Goal: Task Accomplishment & Management: Manage account settings

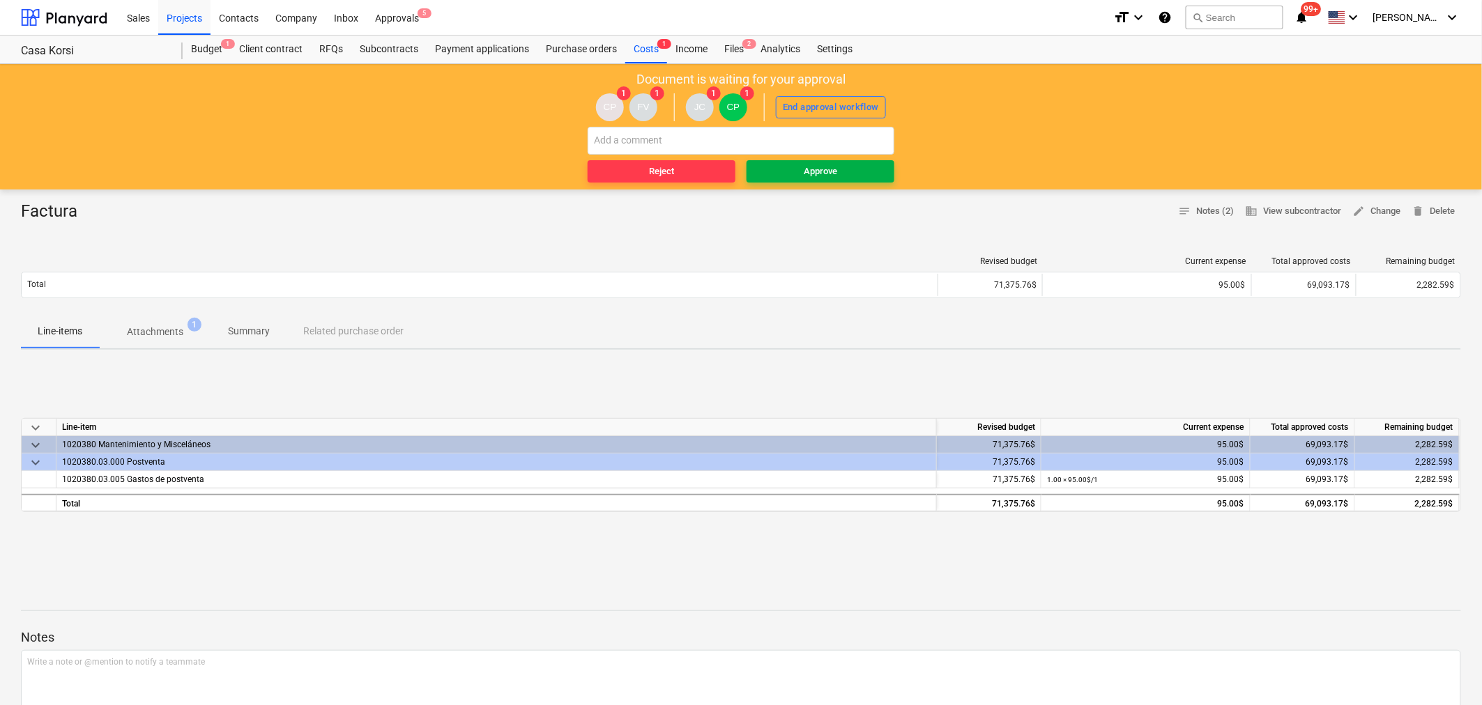
click at [792, 169] on span "Approve" at bounding box center [820, 172] width 137 height 16
click at [174, 335] on p "Attachments" at bounding box center [155, 332] width 56 height 15
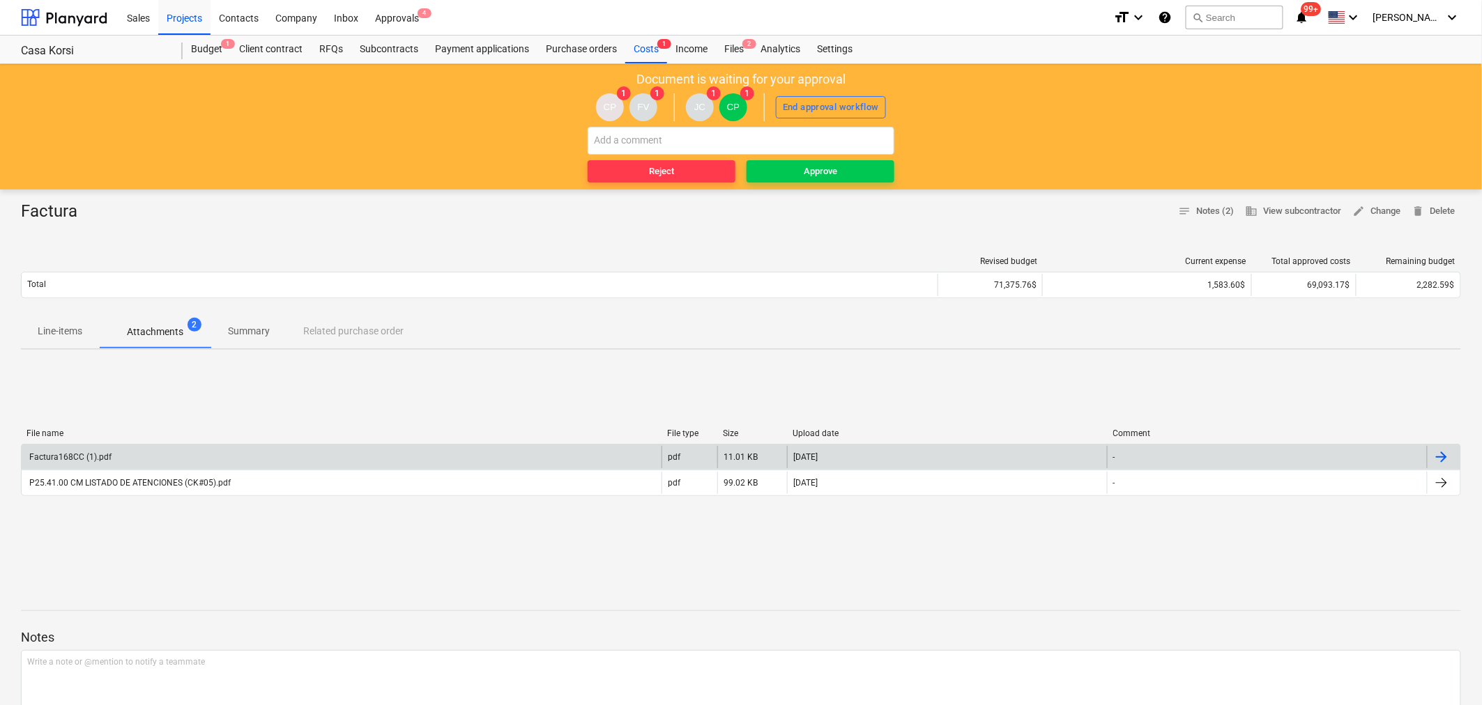
click at [114, 456] on div "Factura168CC (1).pdf" at bounding box center [342, 457] width 640 height 22
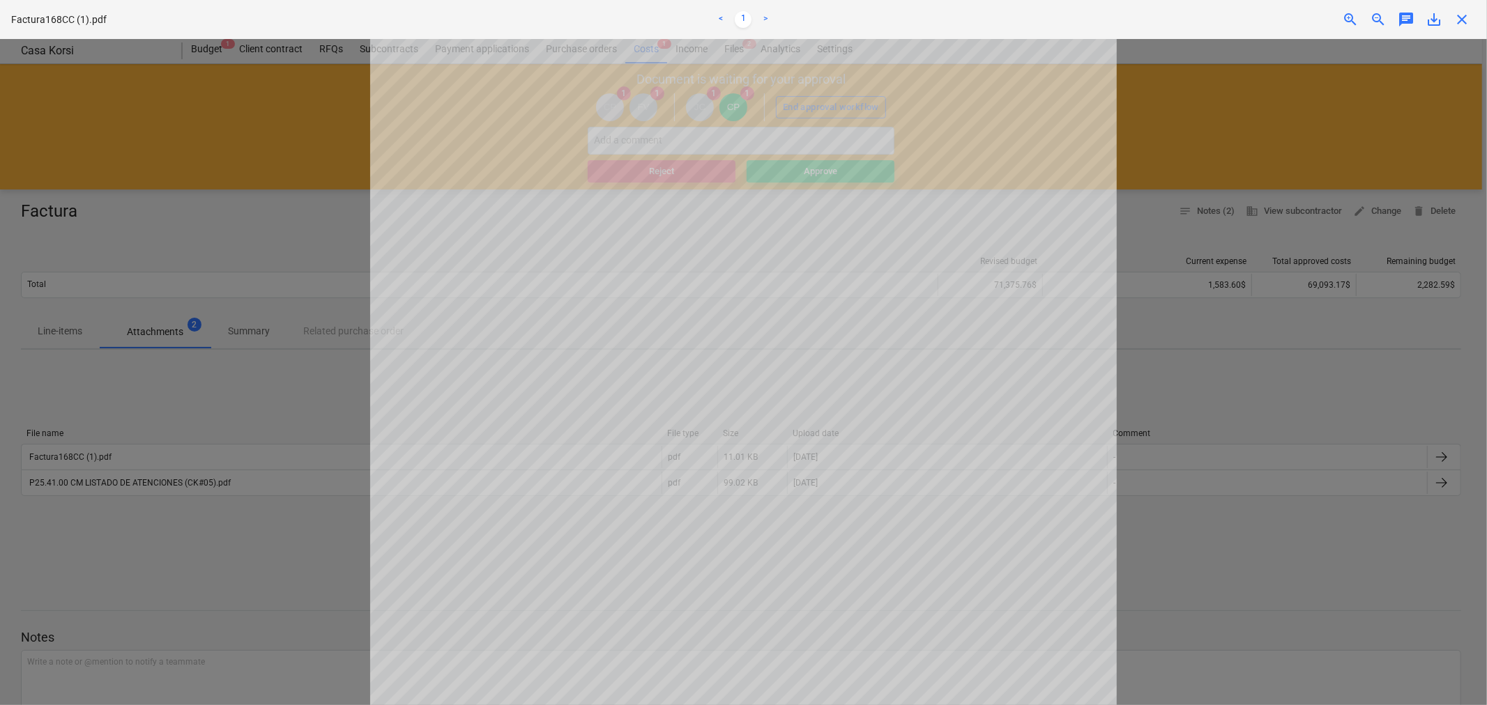
drag, startPoint x: 1457, startPoint y: 15, endPoint x: 1440, endPoint y: 17, distance: 17.6
click at [1457, 15] on span "close" at bounding box center [1461, 19] width 17 height 17
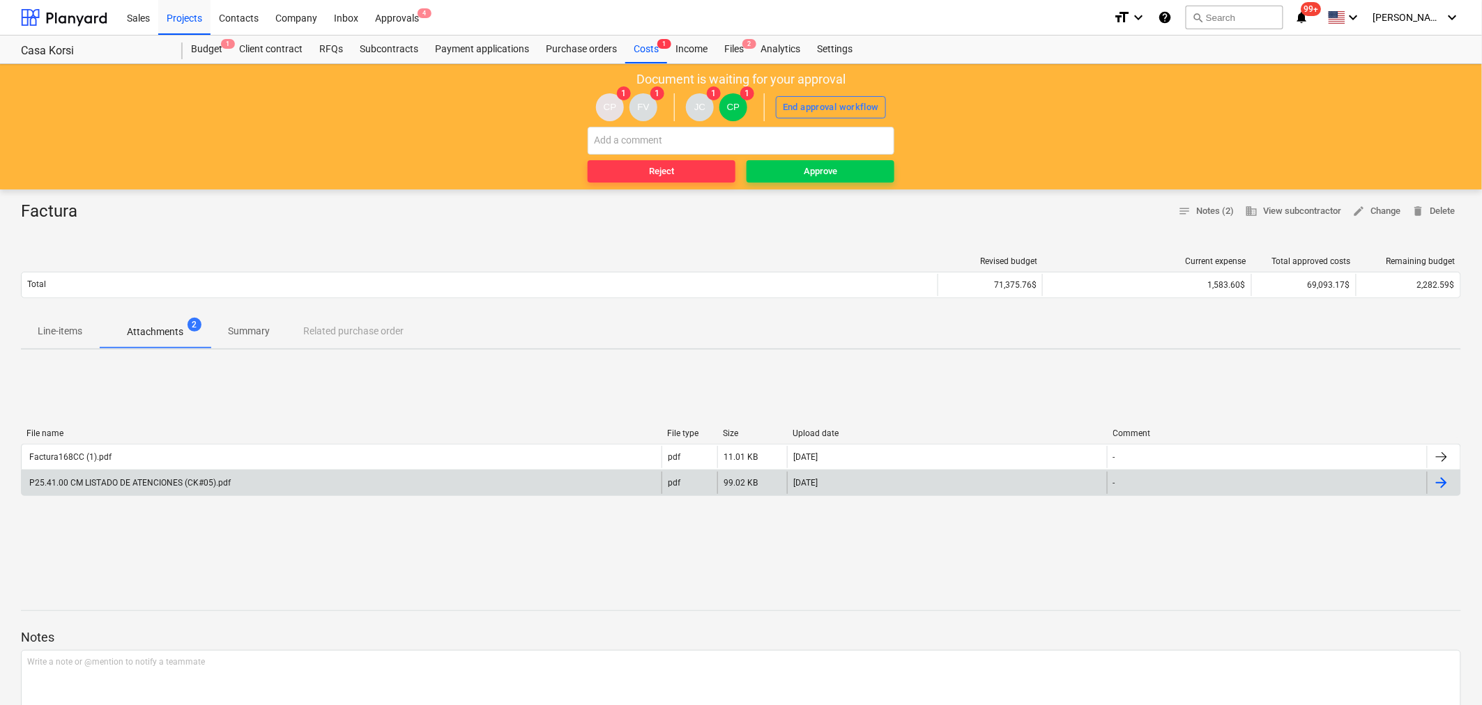
click at [231, 486] on div "P25.41.00 CM LISTADO DE ATENCIONES (CK#05).pdf" at bounding box center [342, 483] width 640 height 22
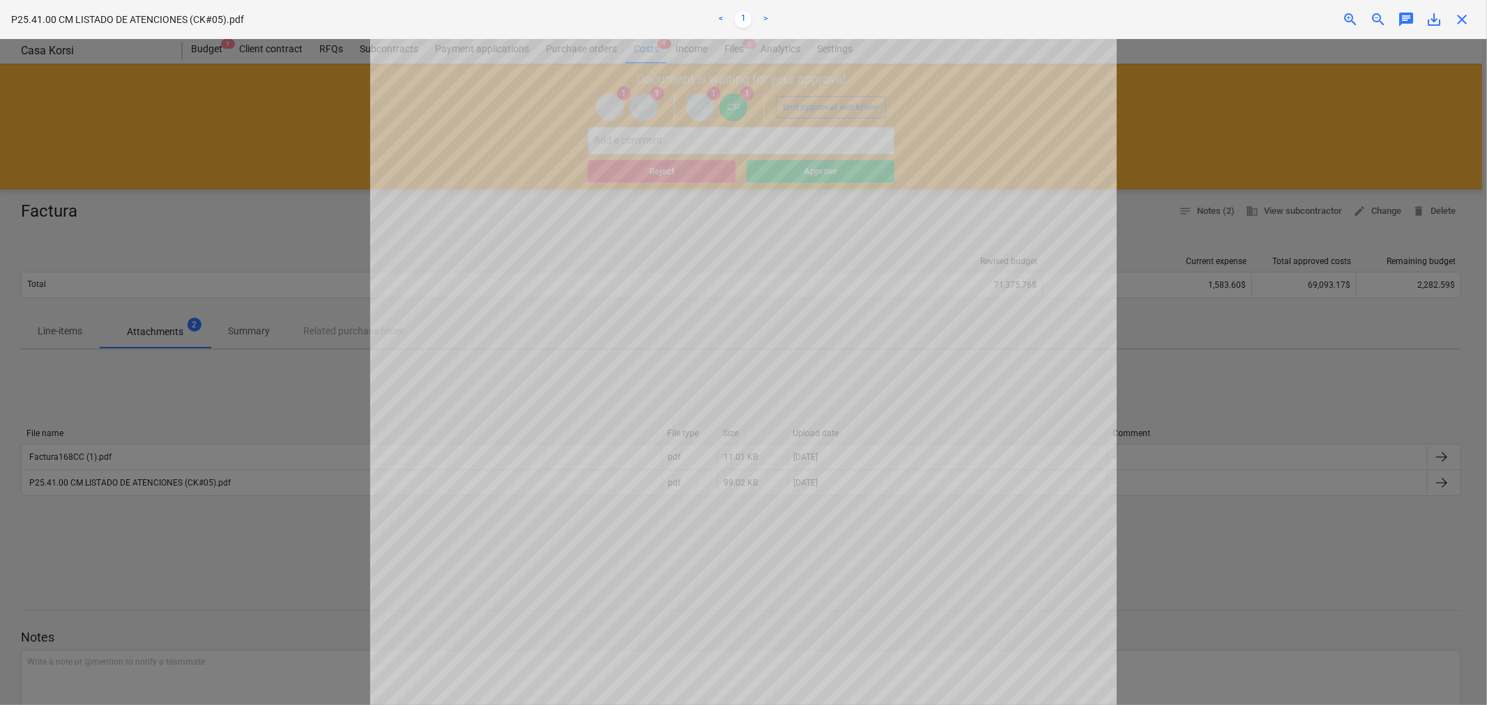
click at [1473, 17] on div "close" at bounding box center [1462, 19] width 28 height 17
click at [1457, 15] on span "close" at bounding box center [1461, 19] width 17 height 17
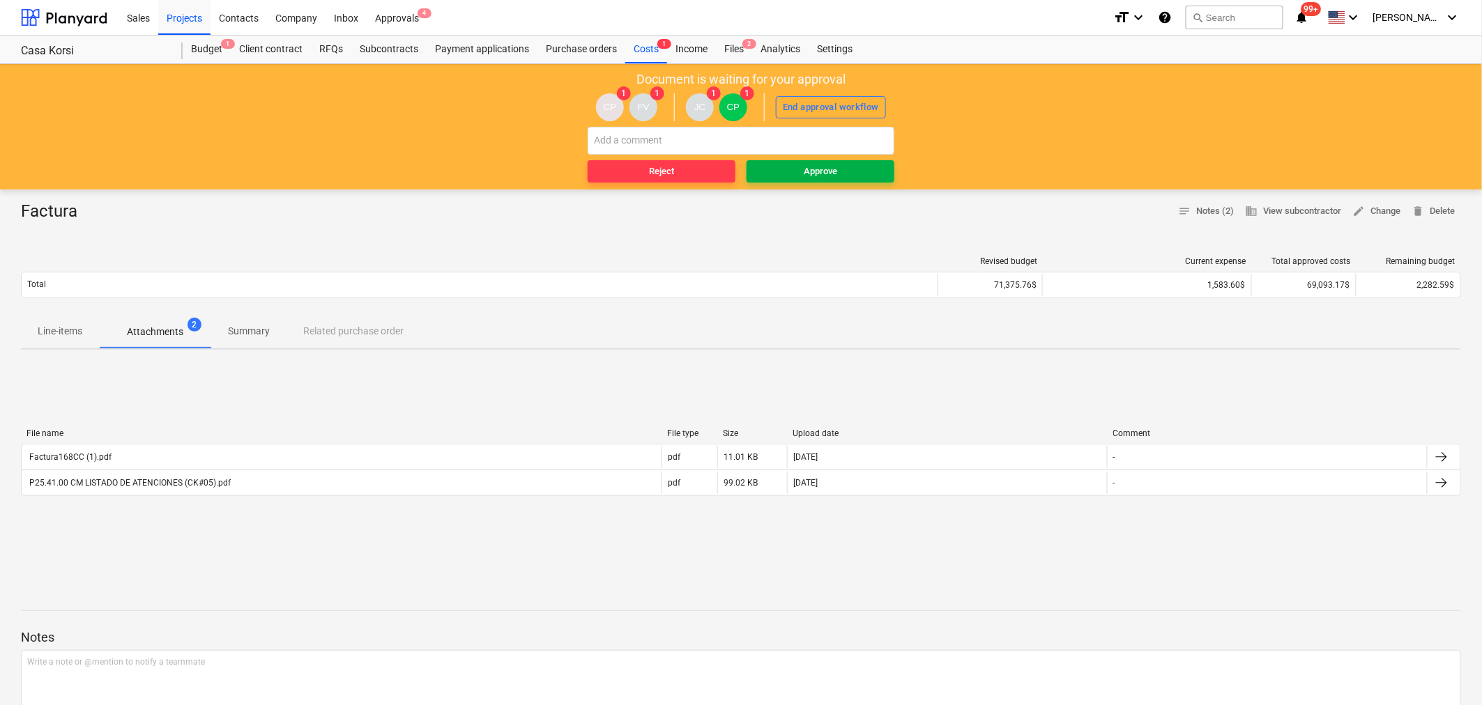
click at [805, 171] on div "Approve" at bounding box center [820, 172] width 33 height 16
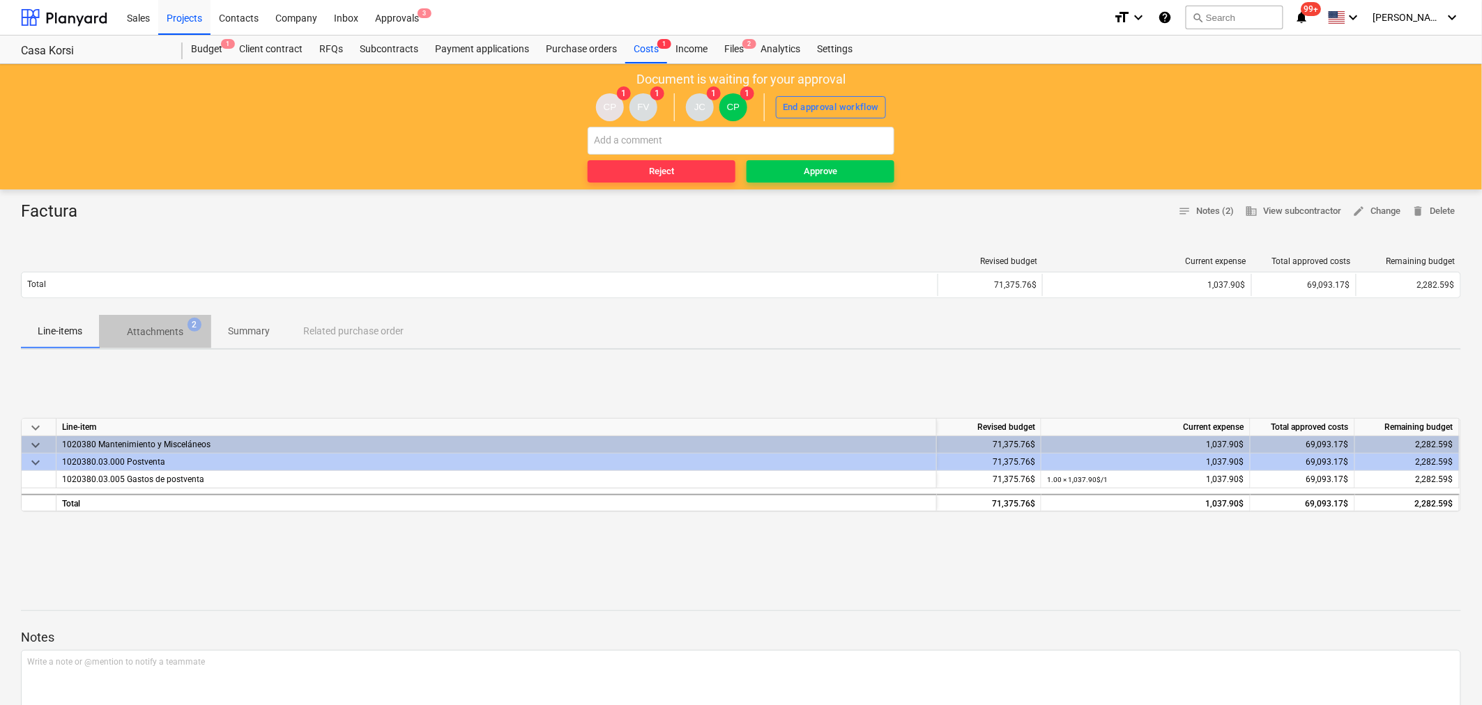
click at [170, 338] on p "Attachments" at bounding box center [155, 332] width 56 height 15
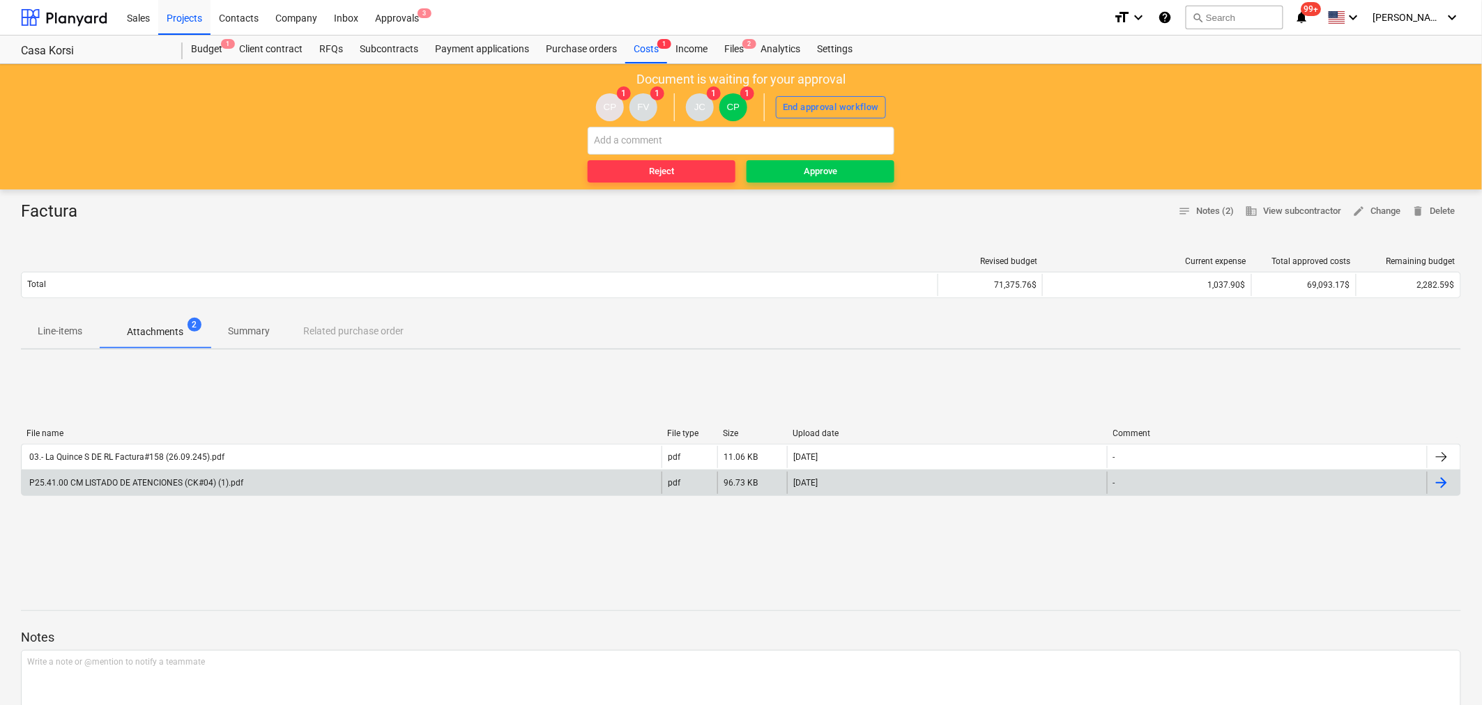
click at [155, 484] on div "P25.41.00 CM LISTADO DE ATENCIONES (CK#04) (1).pdf" at bounding box center [135, 483] width 216 height 10
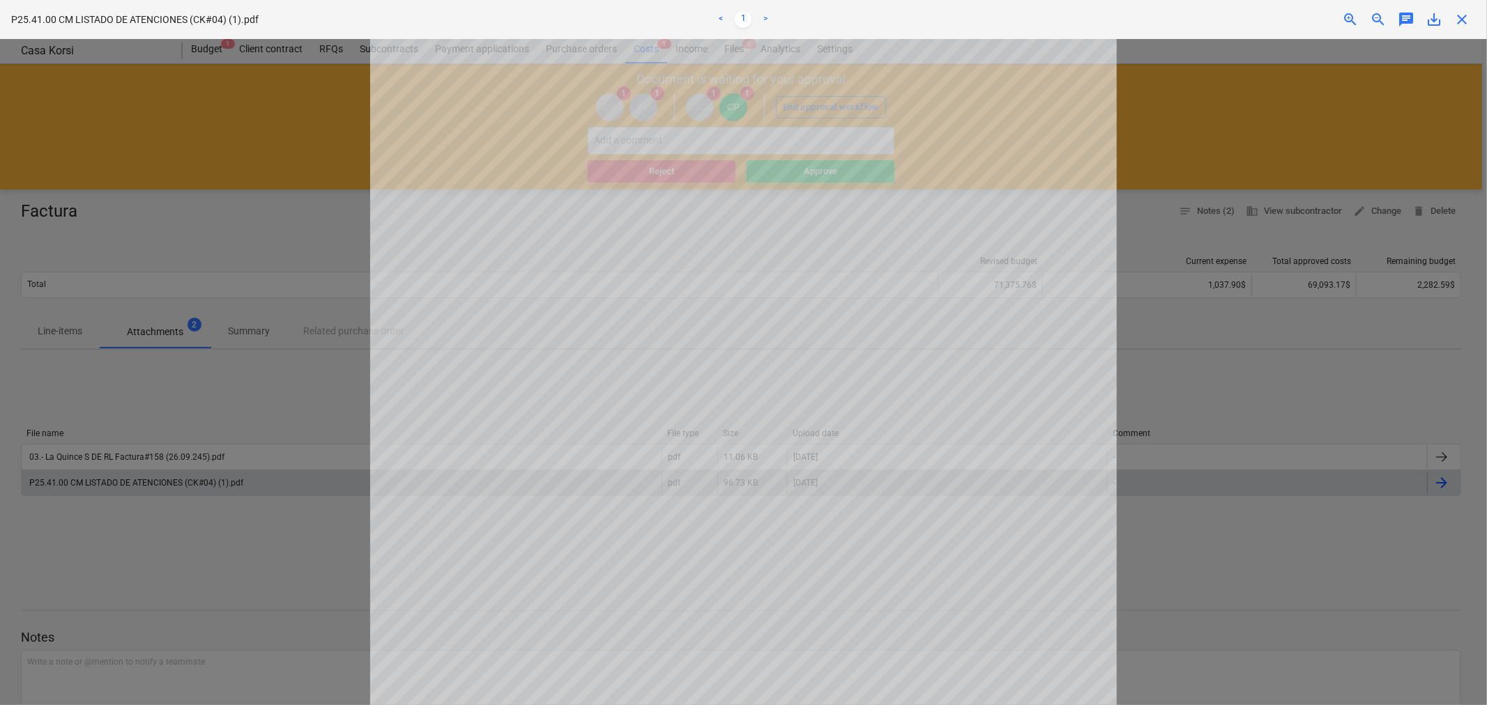
click at [1466, 22] on span "close" at bounding box center [1461, 19] width 17 height 17
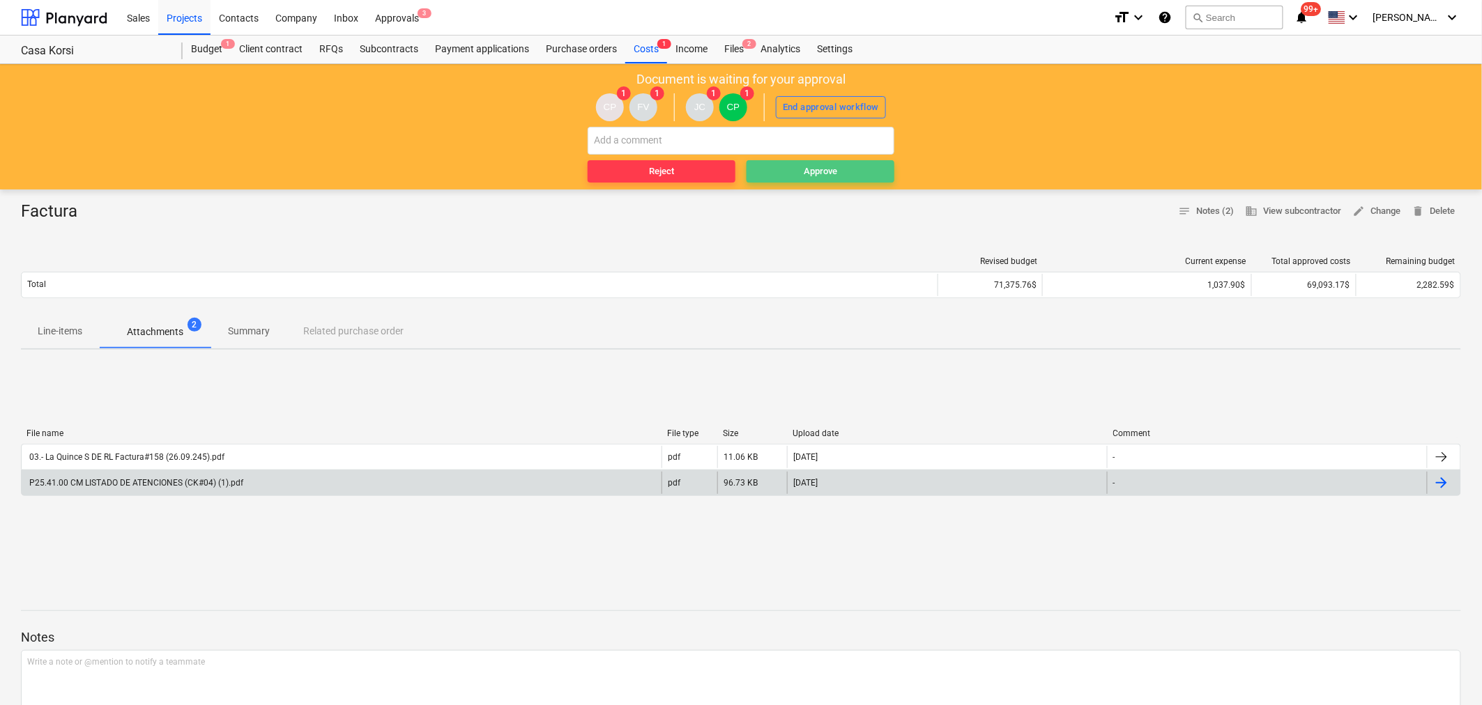
click at [833, 167] on div "Approve" at bounding box center [820, 172] width 33 height 16
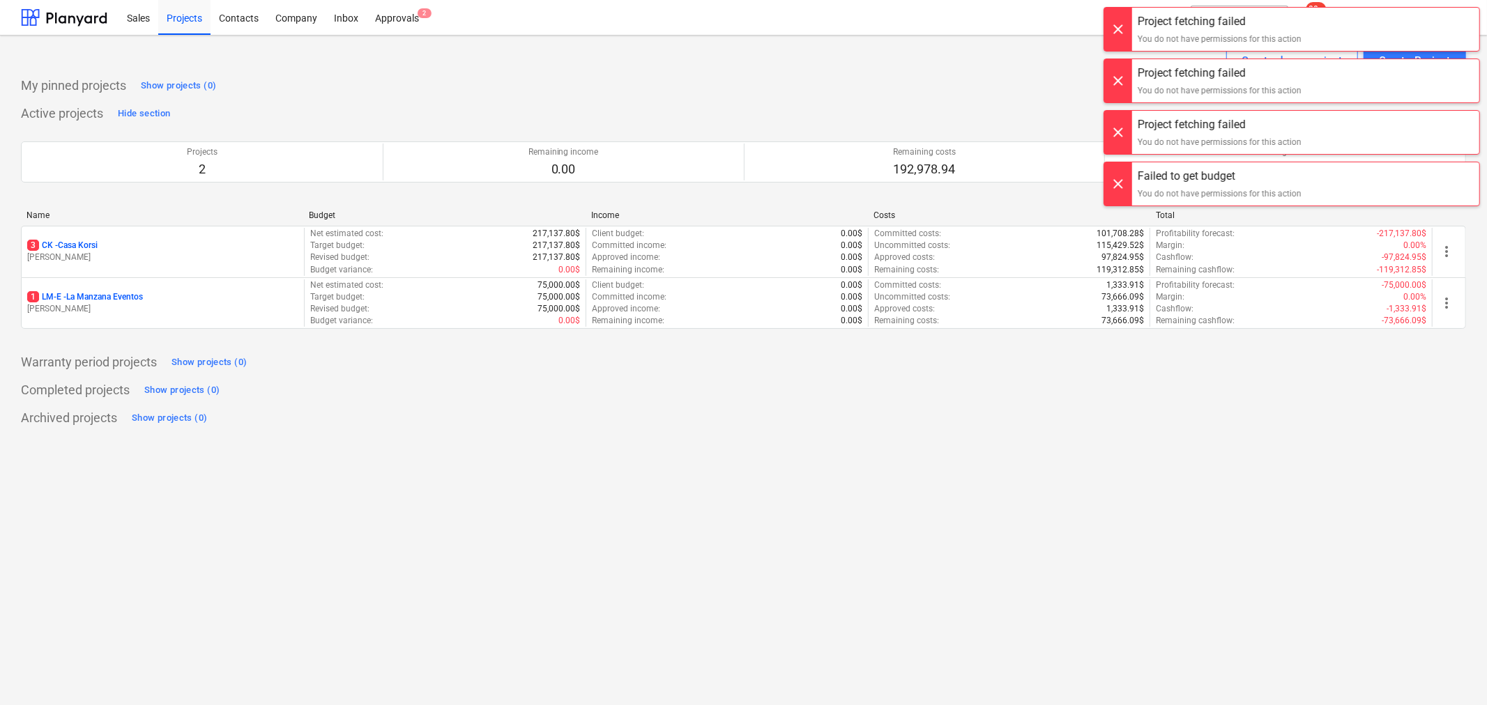
click at [1116, 33] on div at bounding box center [1118, 29] width 28 height 43
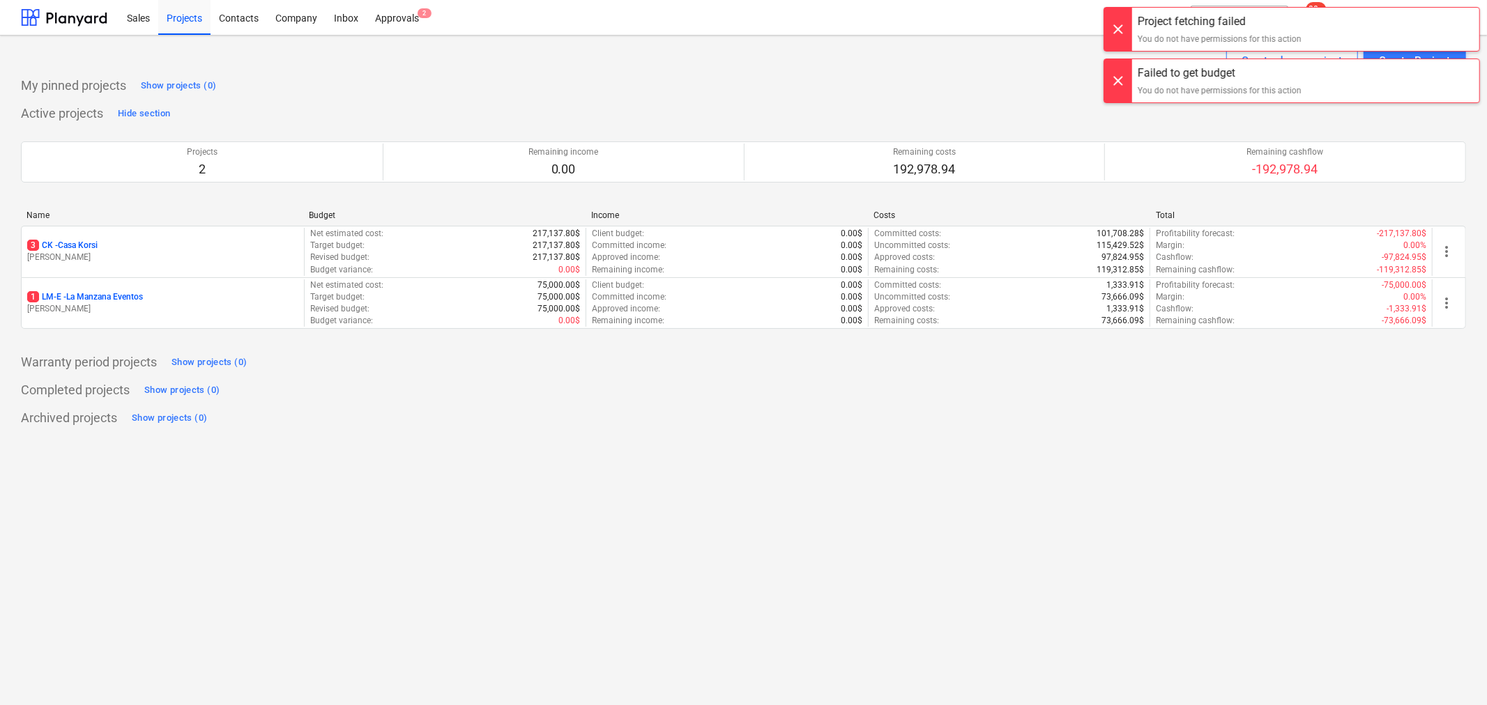
click at [1116, 33] on div at bounding box center [1118, 22] width 28 height 43
click at [1116, 33] on div at bounding box center [1118, 29] width 28 height 43
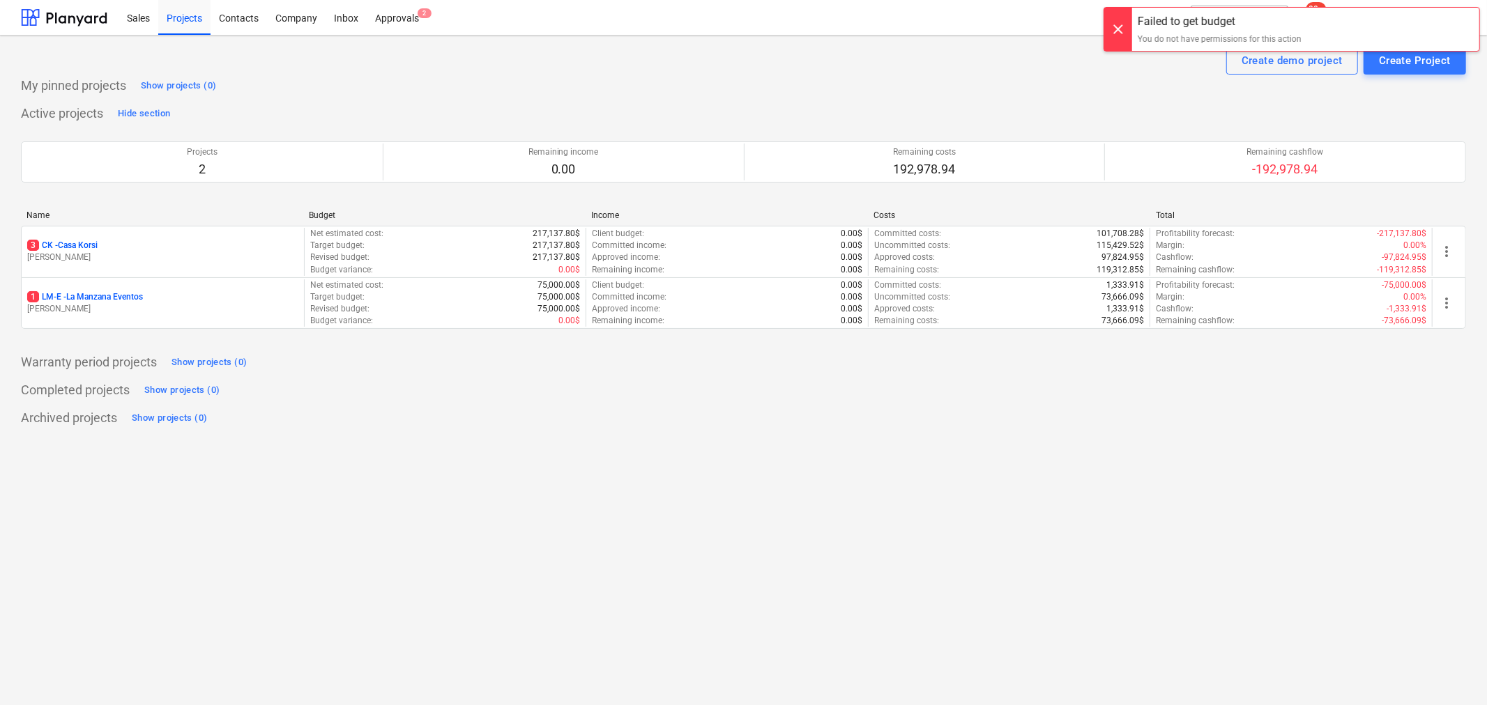
click at [1116, 28] on div "Project fetching failed You do not have permissions for this action Failed to g…" at bounding box center [1291, 14] width 390 height 28
click at [1116, 33] on div at bounding box center [1118, 29] width 28 height 43
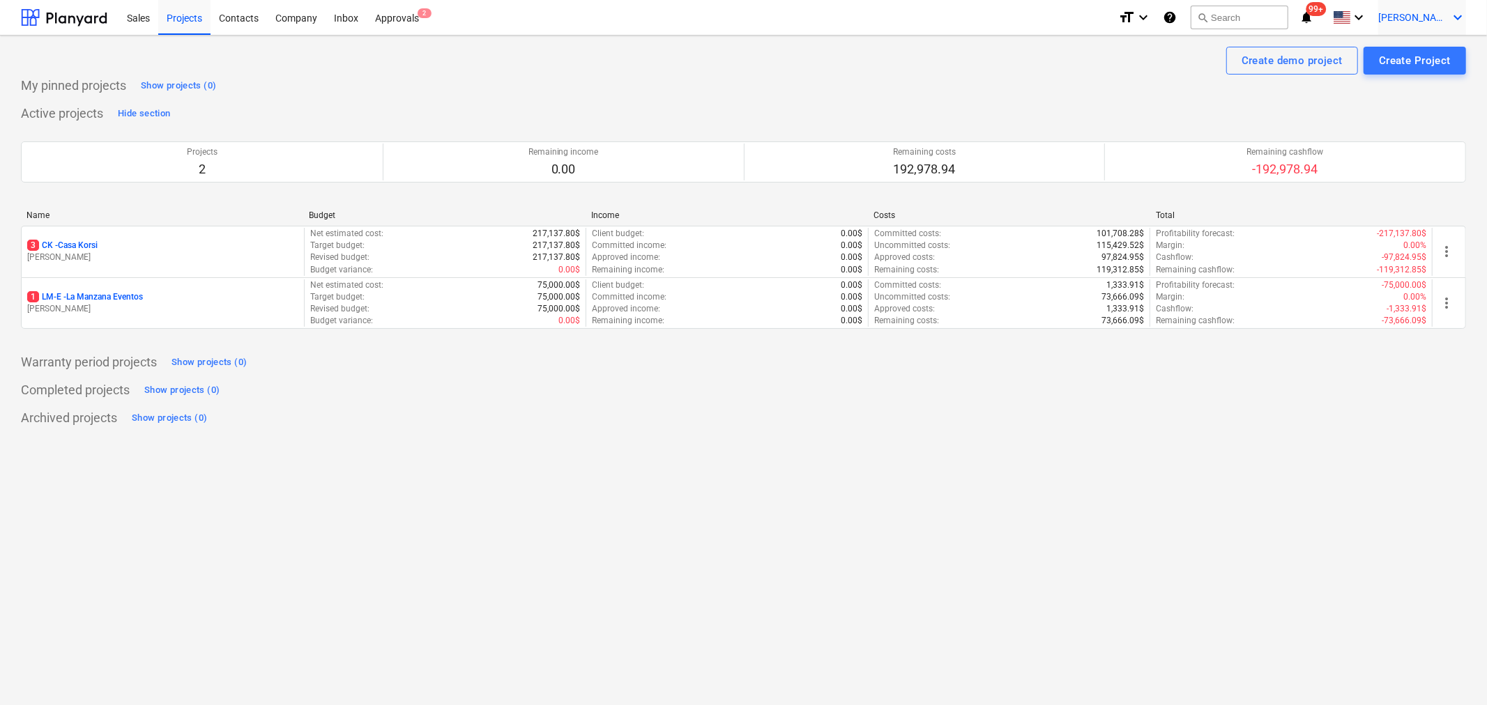
click at [1427, 17] on span "[PERSON_NAME]" at bounding box center [1413, 17] width 70 height 11
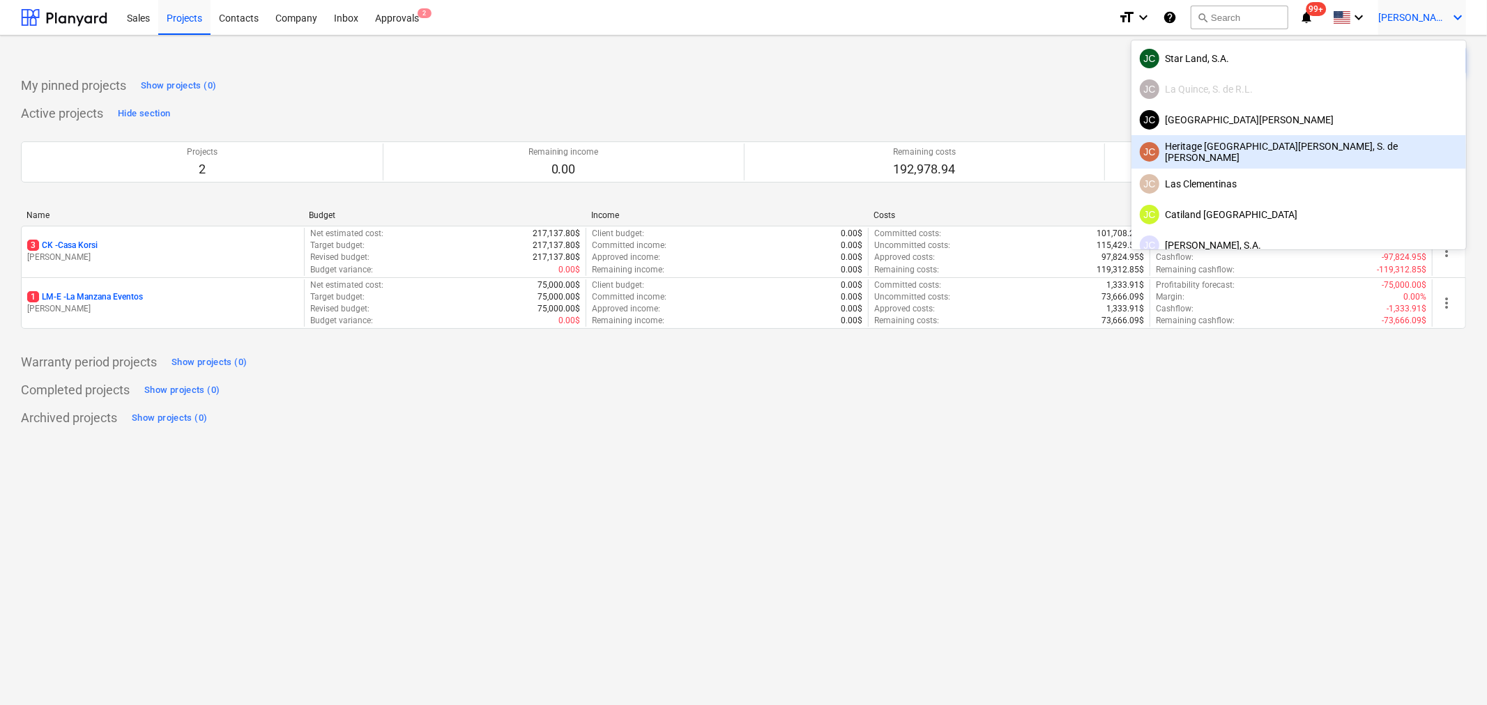
click at [1363, 147] on div "JC Heritage Santo Domingo, S. de R.L." at bounding box center [1298, 152] width 318 height 22
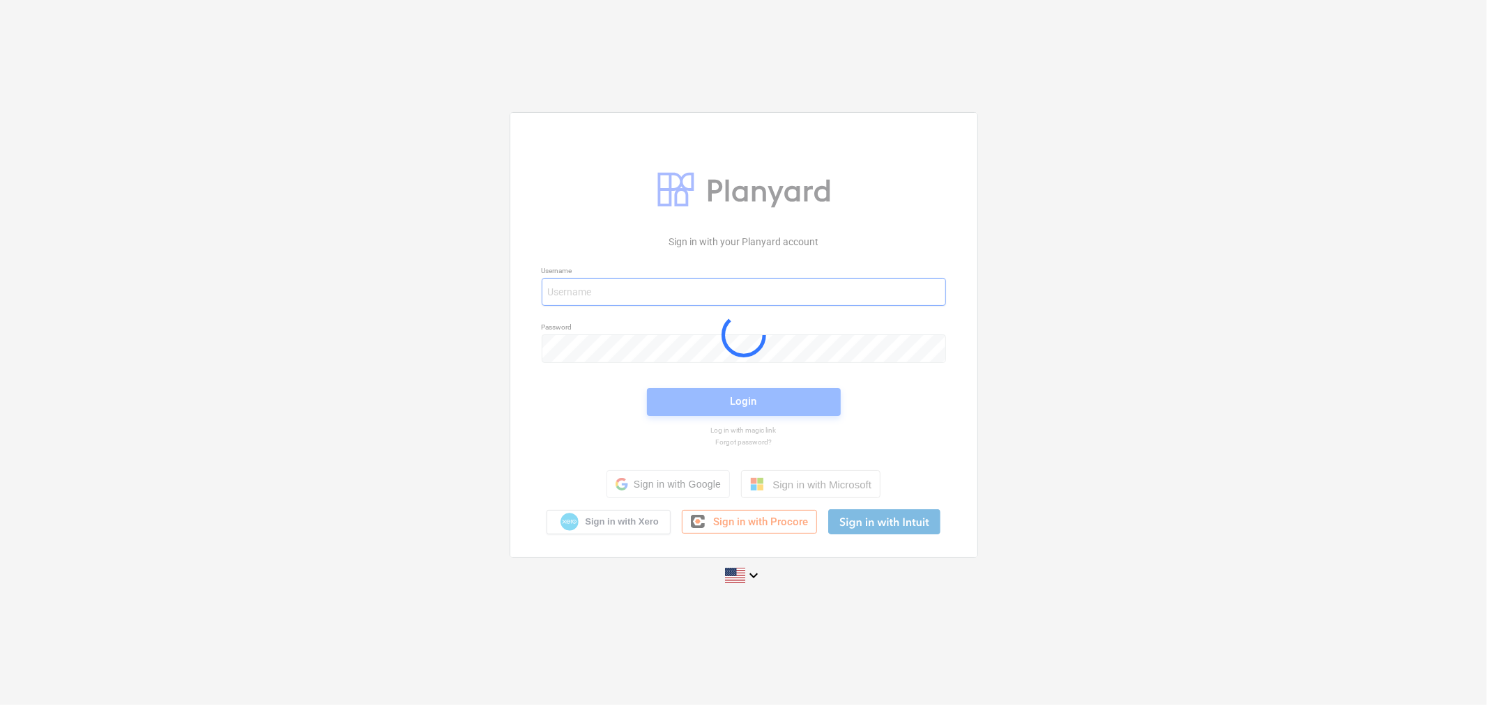
type input "javier+l15@conservatoriosa.com"
